Goal: Information Seeking & Learning: Learn about a topic

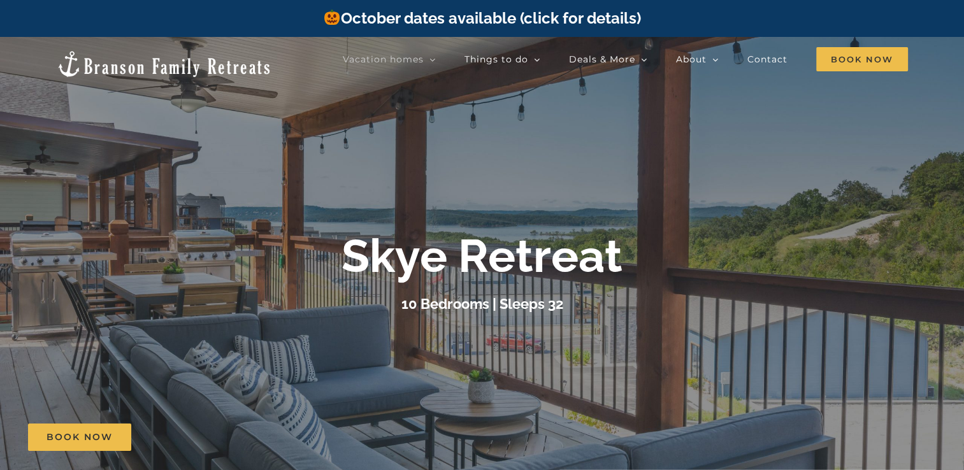
click at [435, 255] on b "Skye Retreat" at bounding box center [482, 256] width 281 height 54
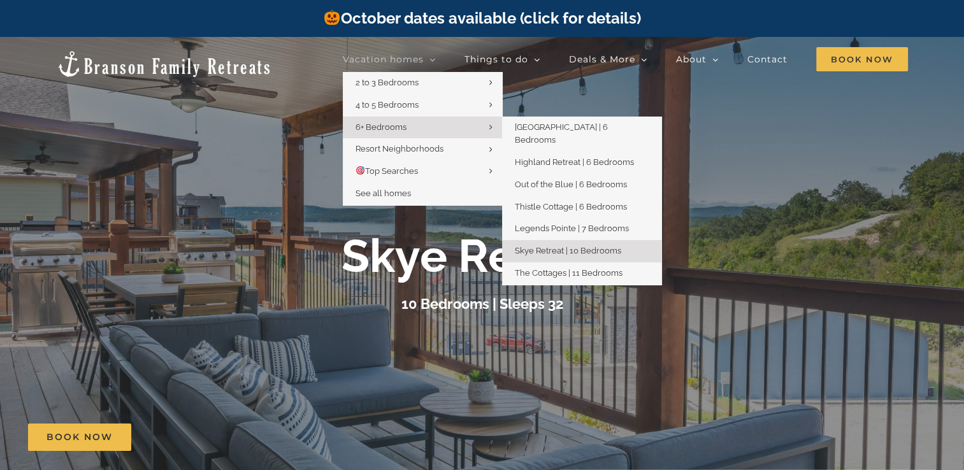
click at [569, 246] on span "Skye Retreat | 10 Bedrooms" at bounding box center [568, 251] width 106 height 10
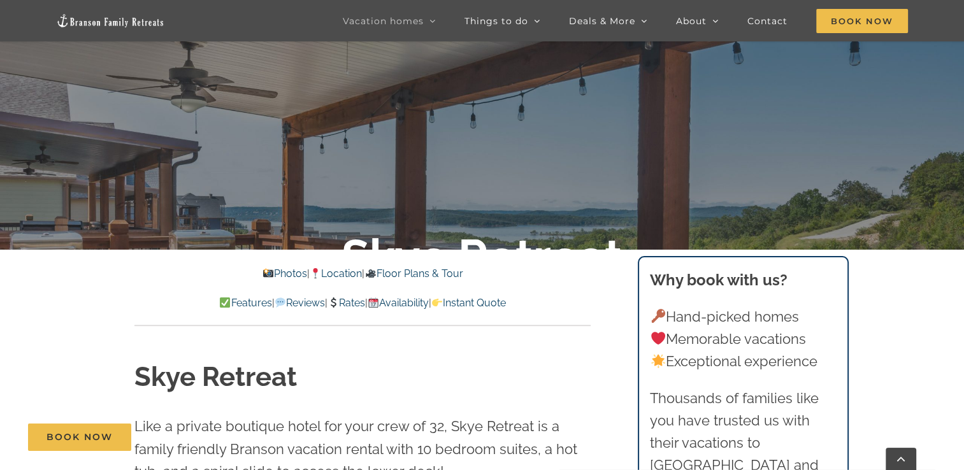
scroll to position [280, 0]
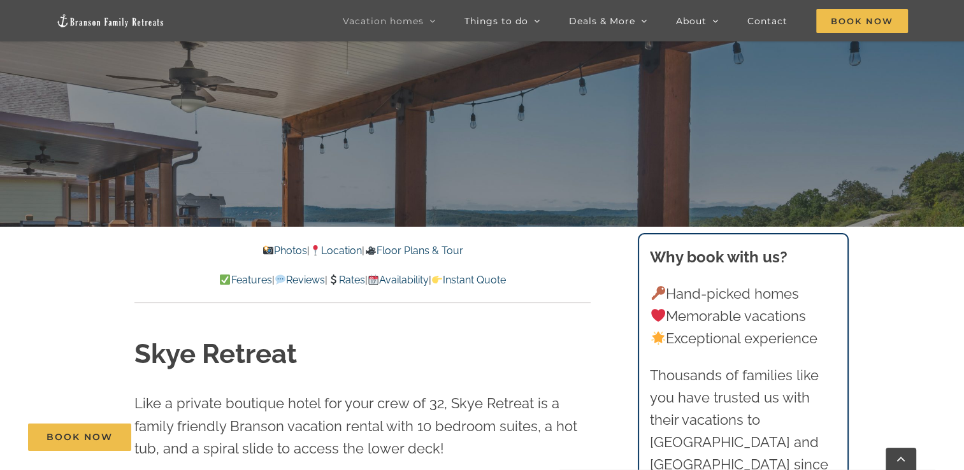
click at [223, 280] on link "Features" at bounding box center [245, 280] width 52 height 12
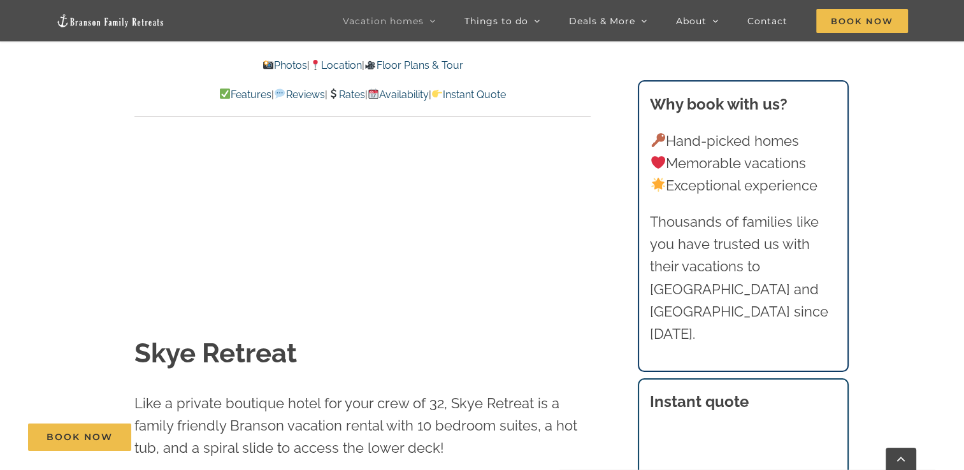
scroll to position [4876, 0]
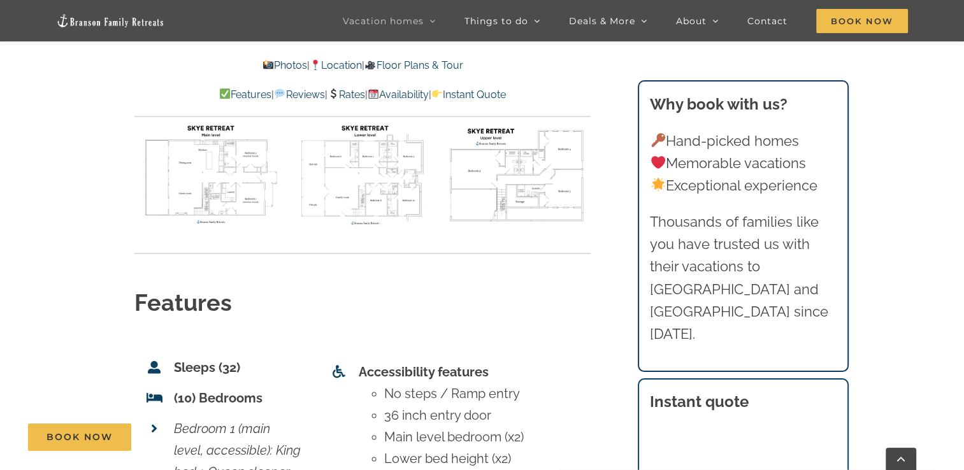
scroll to position [4714, 0]
click at [448, 71] on link "Floor Plans & Tour" at bounding box center [414, 65] width 98 height 12
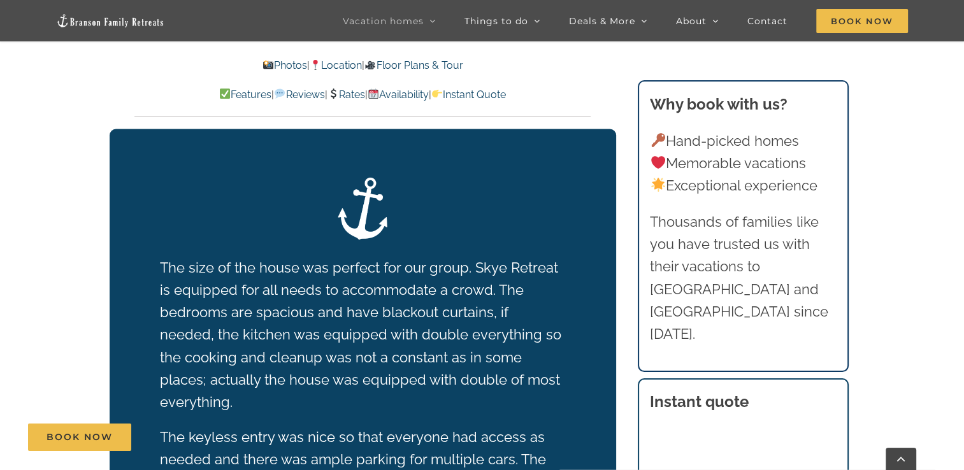
scroll to position [1882, 0]
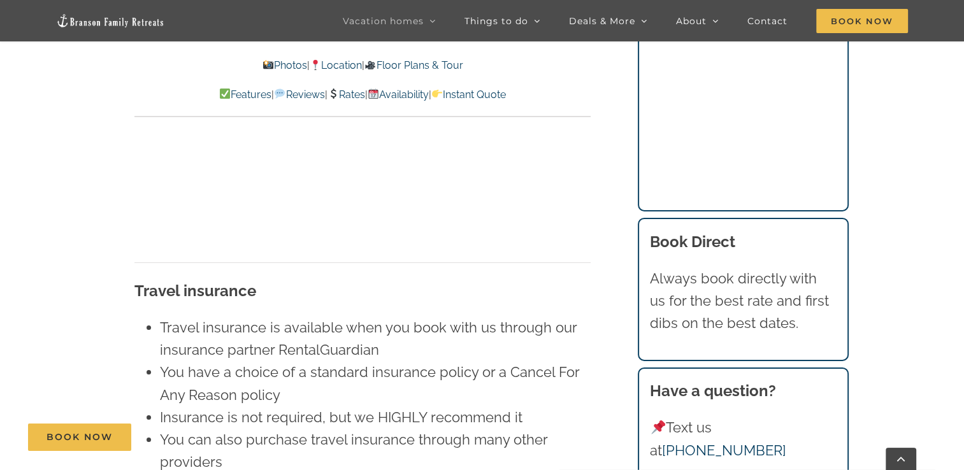
scroll to position [8966, 0]
